Goal: Navigation & Orientation: Find specific page/section

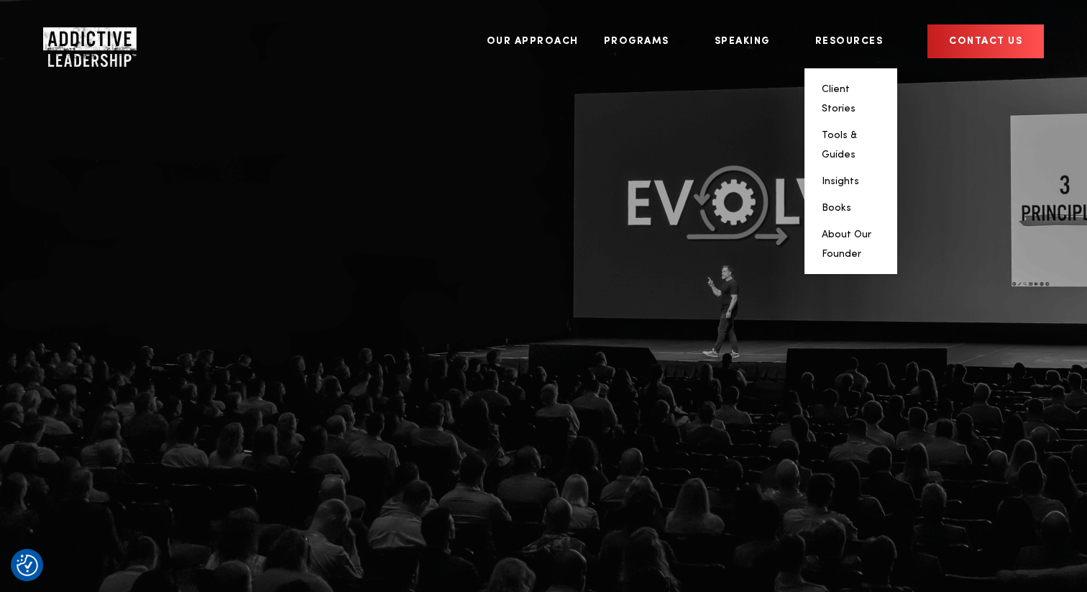
click at [880, 79] on li "Client Stories" at bounding box center [851, 98] width 59 height 39
click at [855, 84] on link "Client Stories" at bounding box center [839, 98] width 34 height 29
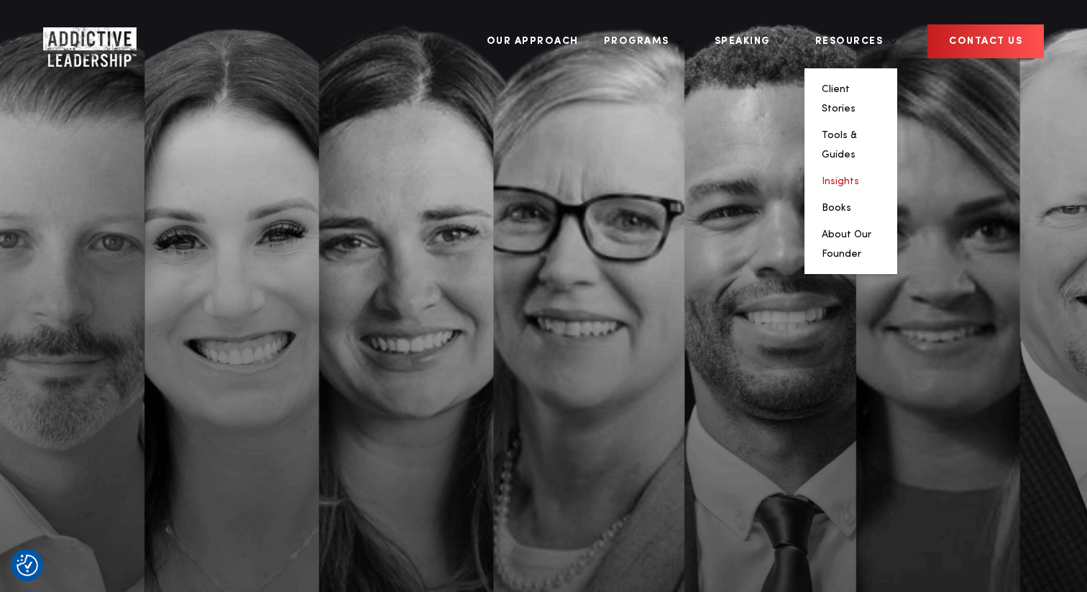
click at [859, 176] on link "Insights" at bounding box center [840, 181] width 37 height 10
